Goal: Navigation & Orientation: Find specific page/section

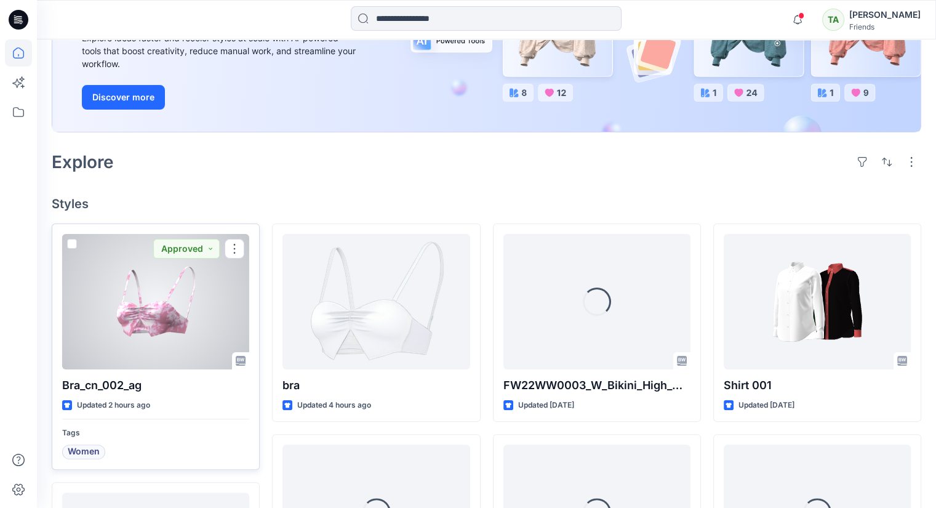
scroll to position [246, 0]
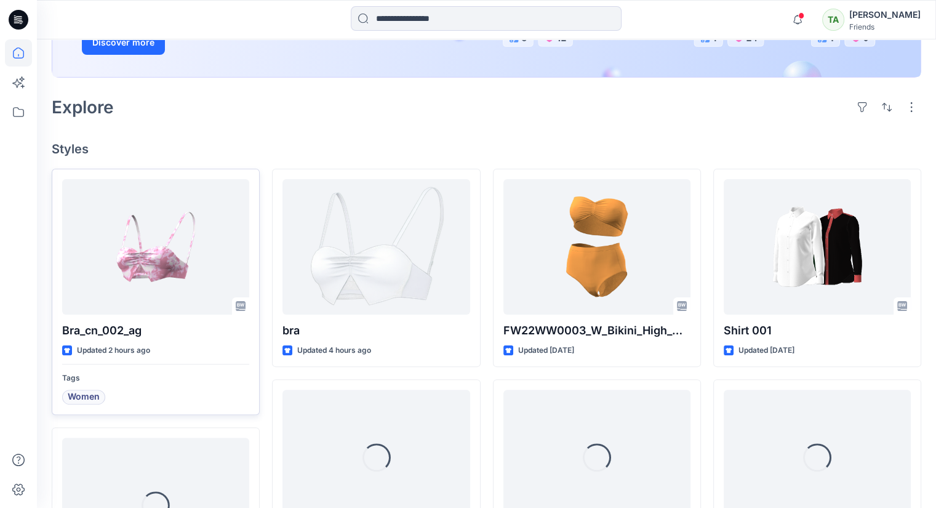
scroll to position [246, 0]
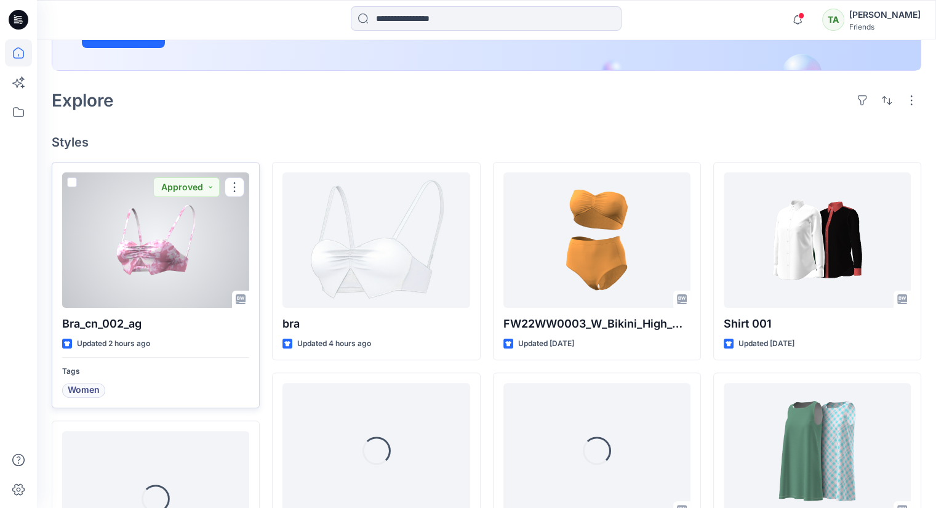
click at [86, 390] on span "Women" at bounding box center [84, 390] width 32 height 15
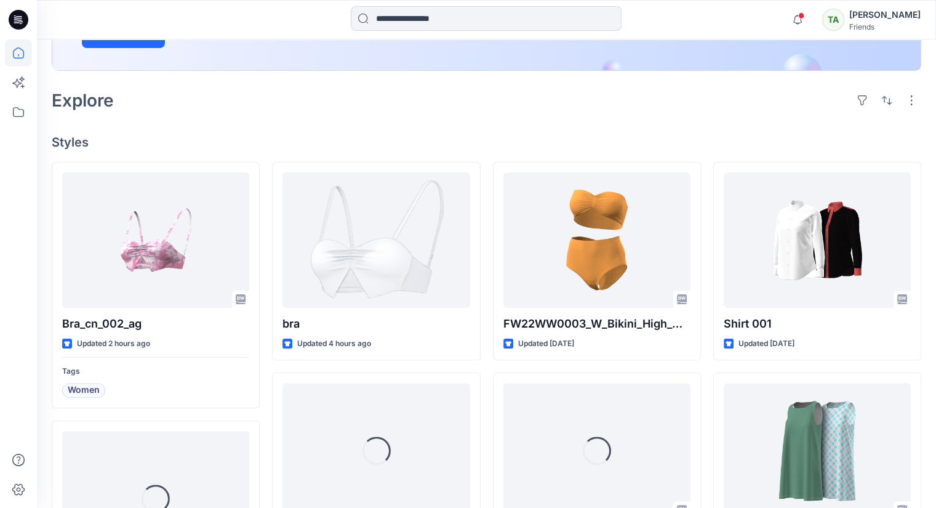
click at [280, 92] on div "Explore" at bounding box center [487, 101] width 870 height 30
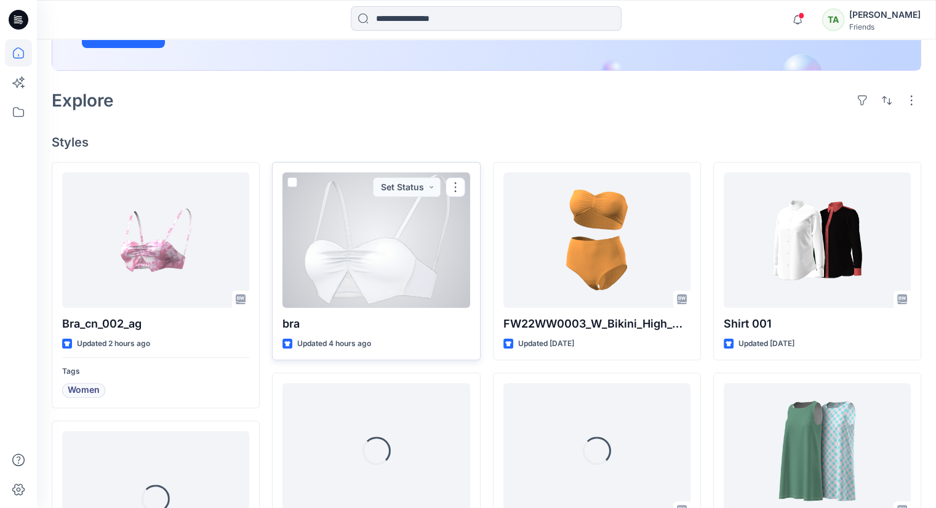
click at [449, 247] on div at bounding box center [375, 239] width 187 height 135
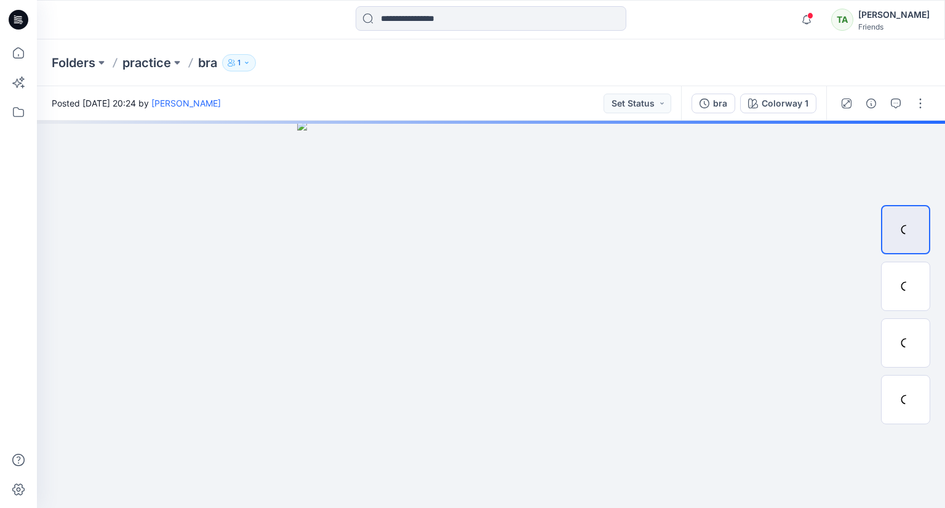
click at [486, 67] on div "Folders practice bra 1" at bounding box center [443, 62] width 783 height 17
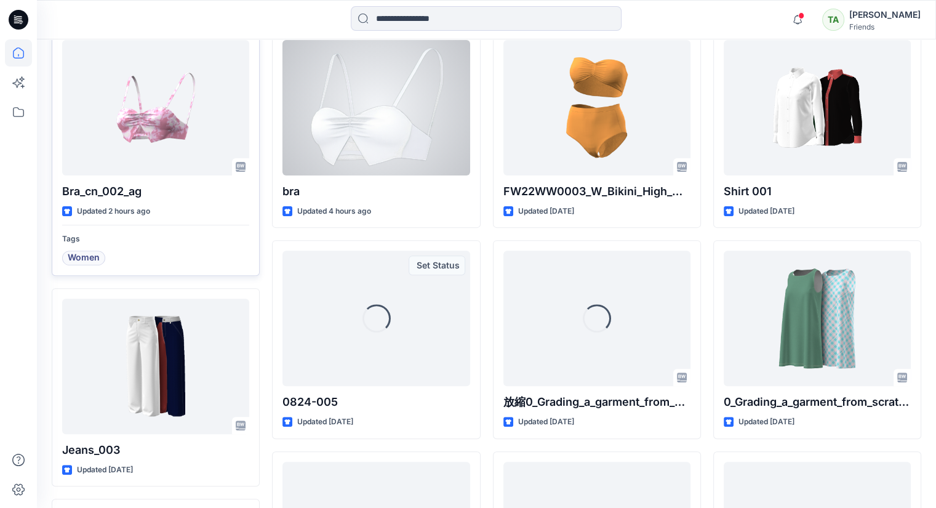
scroll to position [369, 0]
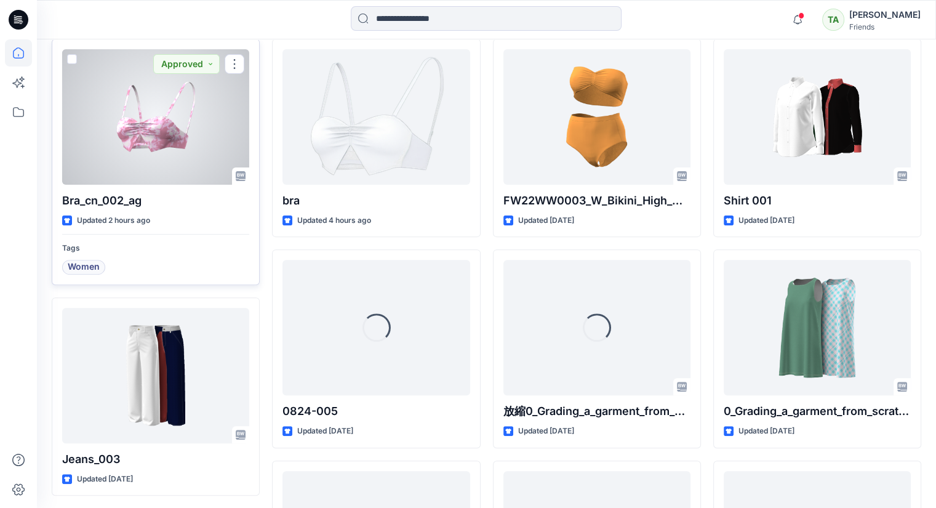
click at [150, 121] on div at bounding box center [155, 116] width 187 height 135
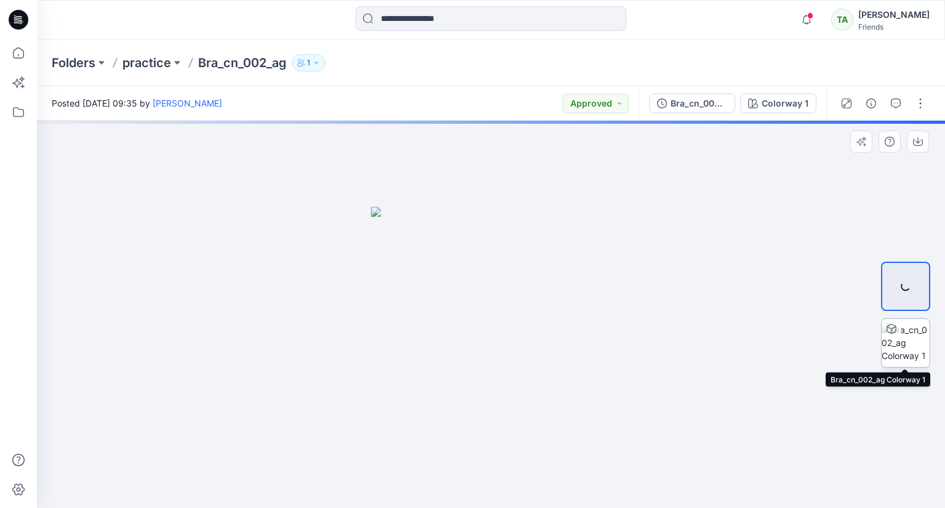
click at [897, 341] on div at bounding box center [905, 342] width 49 height 49
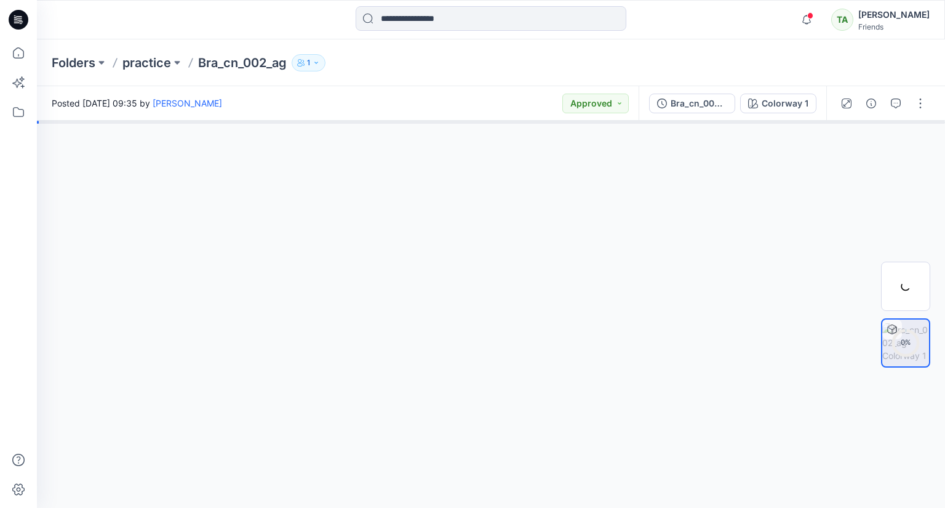
click at [531, 399] on div at bounding box center [491, 314] width 908 height 387
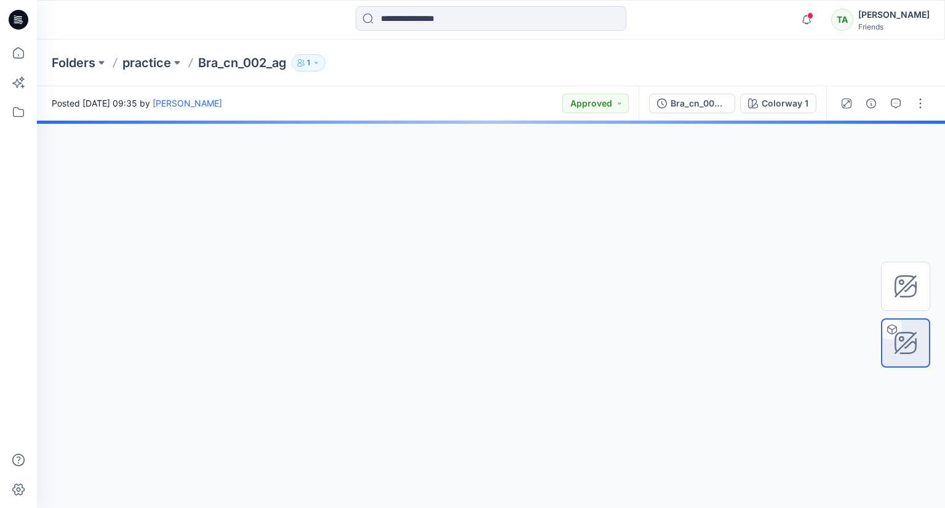
click at [451, 232] on div at bounding box center [491, 314] width 908 height 387
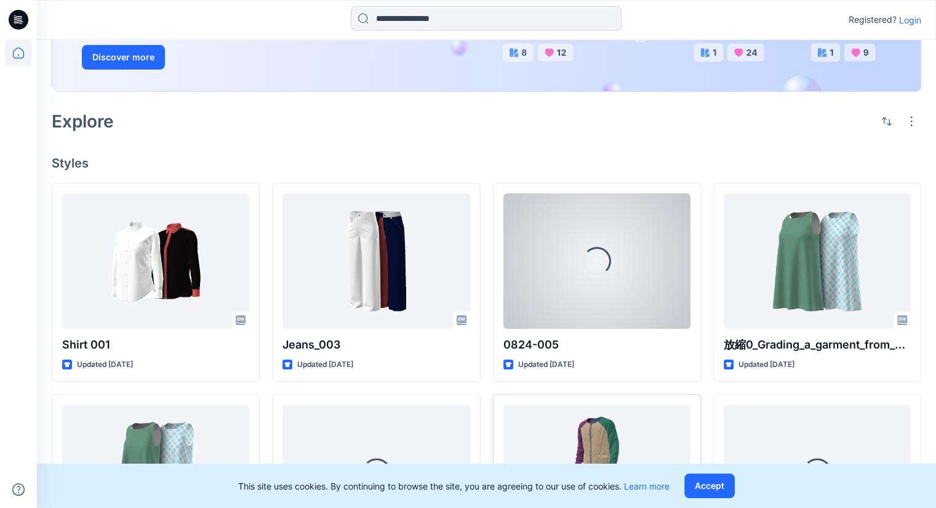
scroll to position [185, 0]
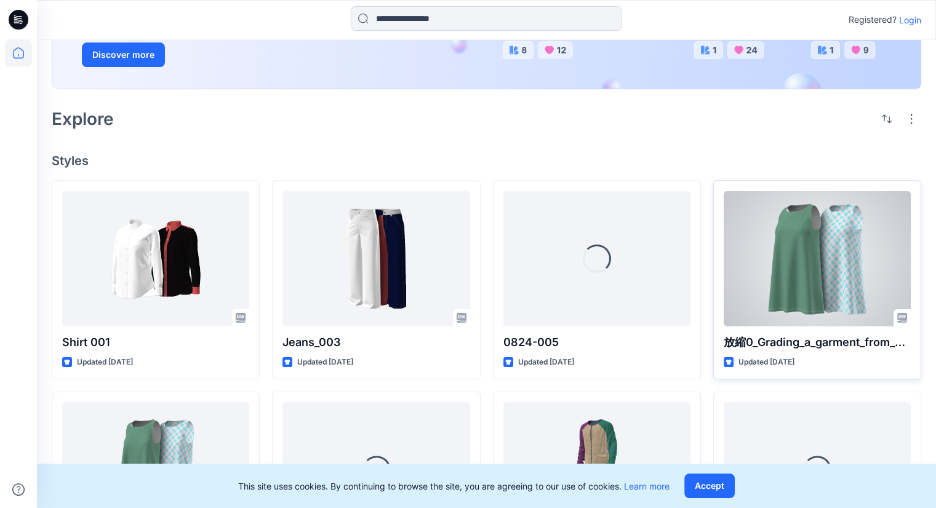
click at [787, 265] on div at bounding box center [817, 258] width 187 height 135
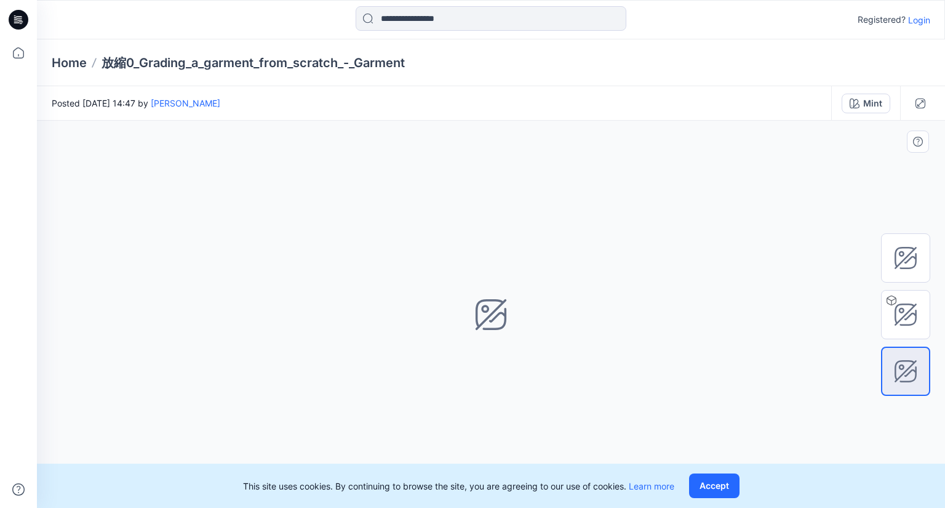
click at [559, 248] on div "Mint Loading... Material Properties Loading..." at bounding box center [491, 314] width 908 height 387
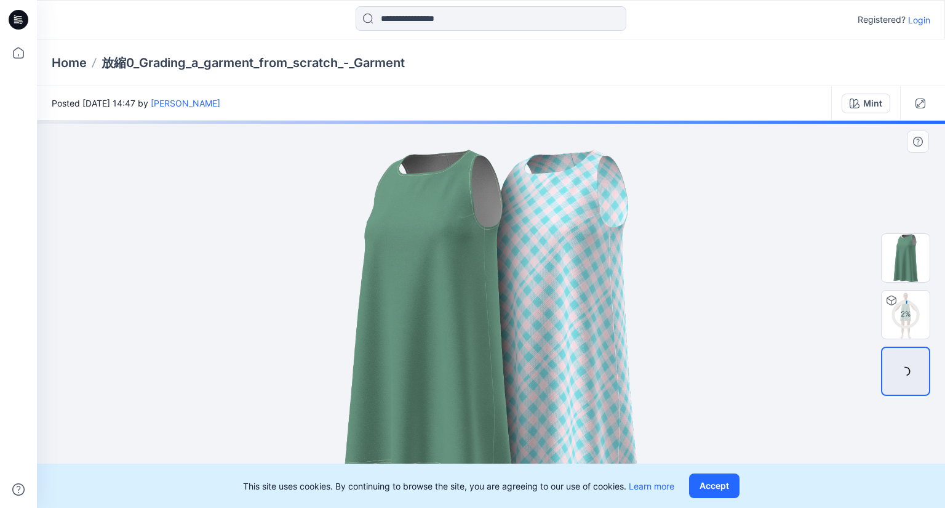
click at [575, 399] on img at bounding box center [490, 314] width 615 height 369
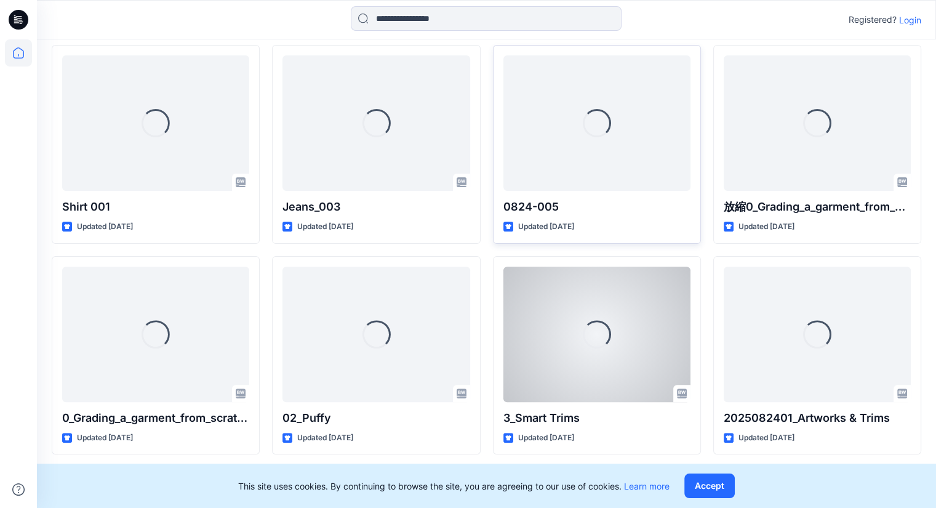
scroll to position [321, 0]
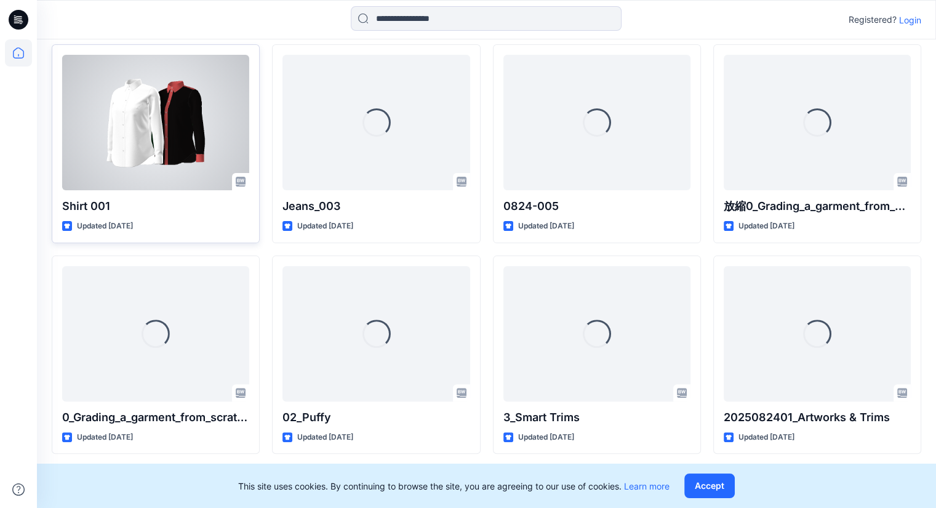
click at [206, 158] on div at bounding box center [155, 122] width 187 height 135
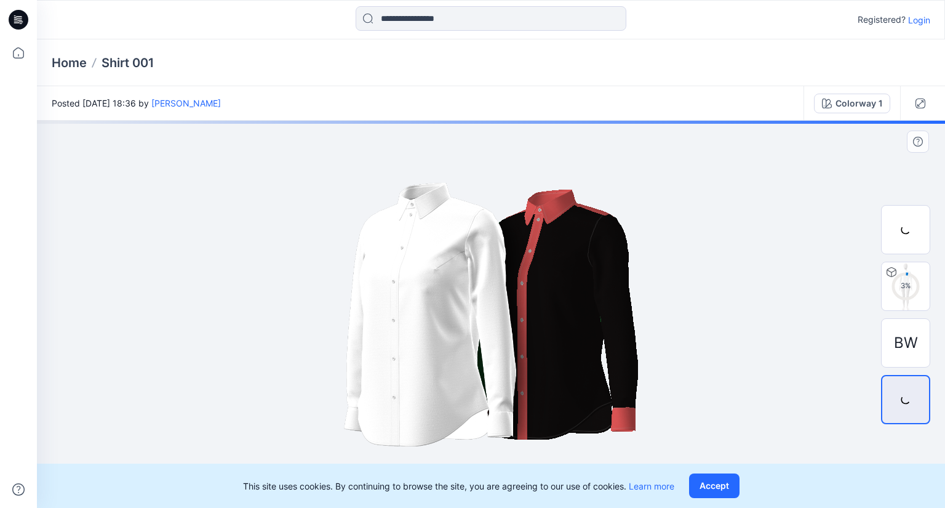
click at [265, 238] on img at bounding box center [490, 314] width 615 height 369
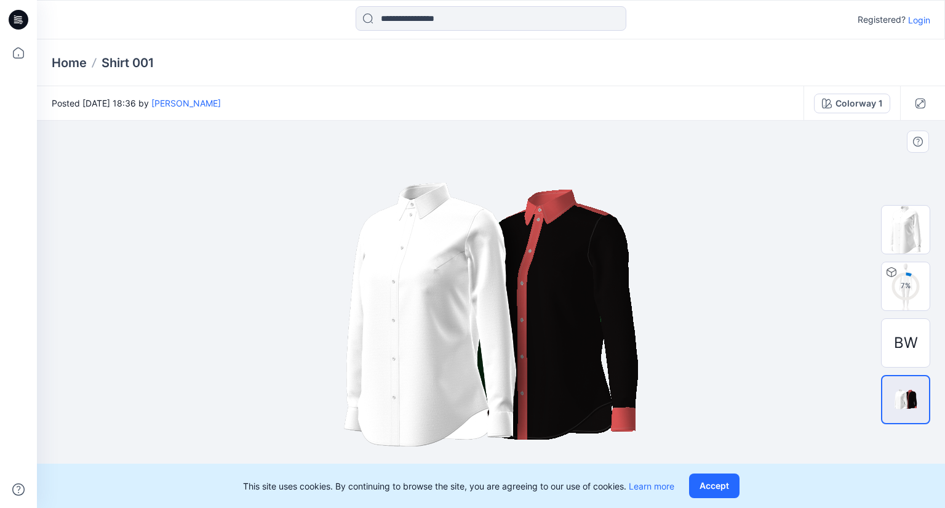
click at [471, 248] on img at bounding box center [490, 314] width 615 height 369
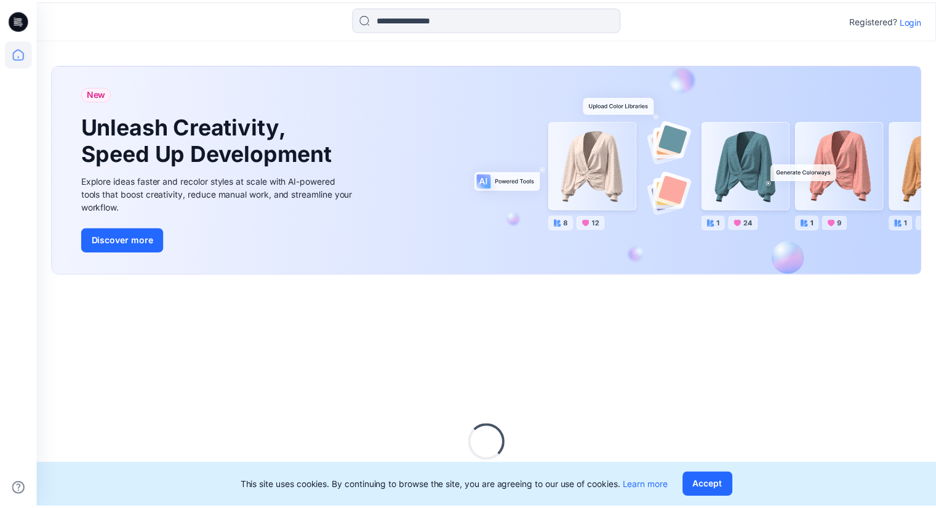
scroll to position [103, 0]
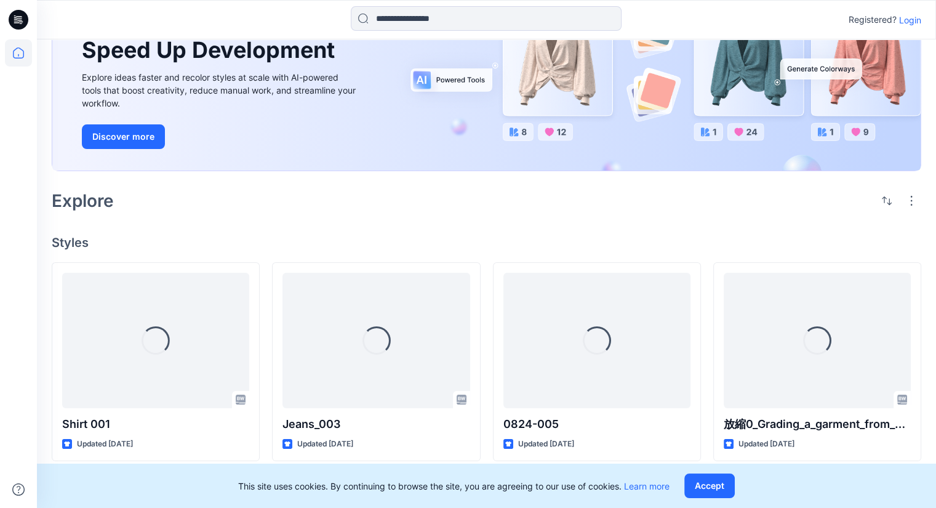
click at [907, 19] on p "Login" at bounding box center [910, 20] width 22 height 13
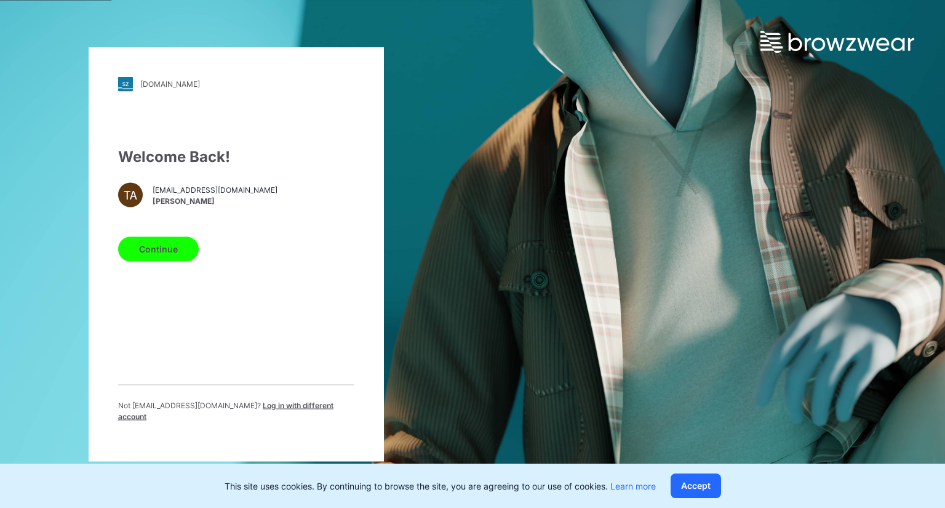
click at [188, 255] on button "Continue" at bounding box center [158, 248] width 81 height 25
